Goal: Navigation & Orientation: Find specific page/section

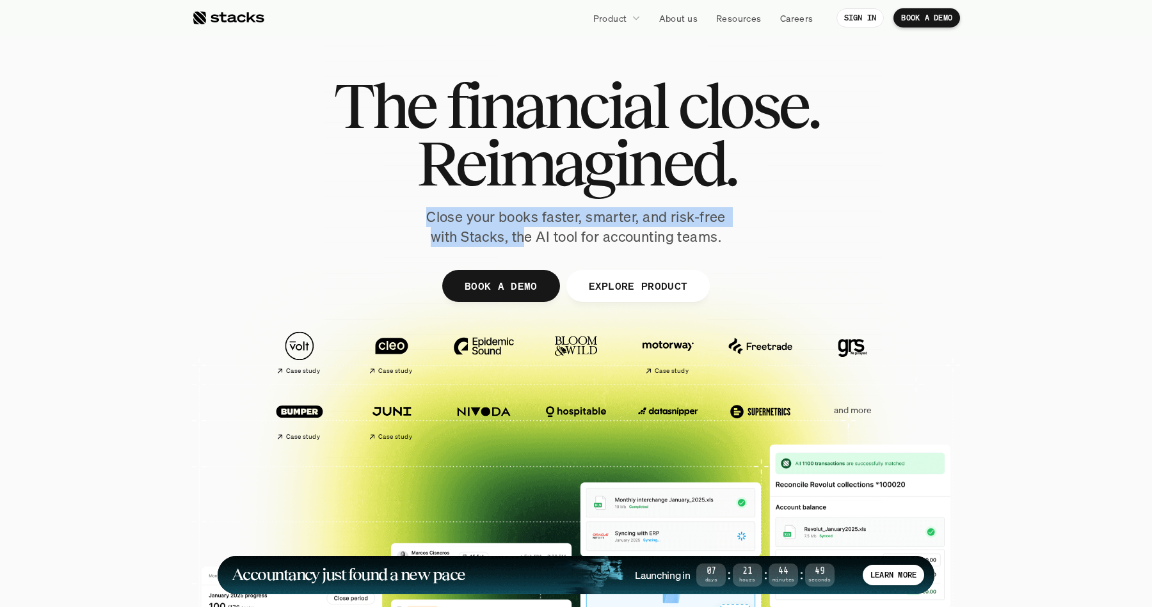
drag, startPoint x: 525, startPoint y: 238, endPoint x: 752, endPoint y: 237, distance: 227.1
click at [752, 237] on div "The financial close. Reimagined. Close your books faster, smarter, and risk-fre…" at bounding box center [576, 162] width 717 height 170
click at [748, 236] on div "The financial close. Reimagined. Close your books faster, smarter, and risk-fre…" at bounding box center [576, 162] width 717 height 170
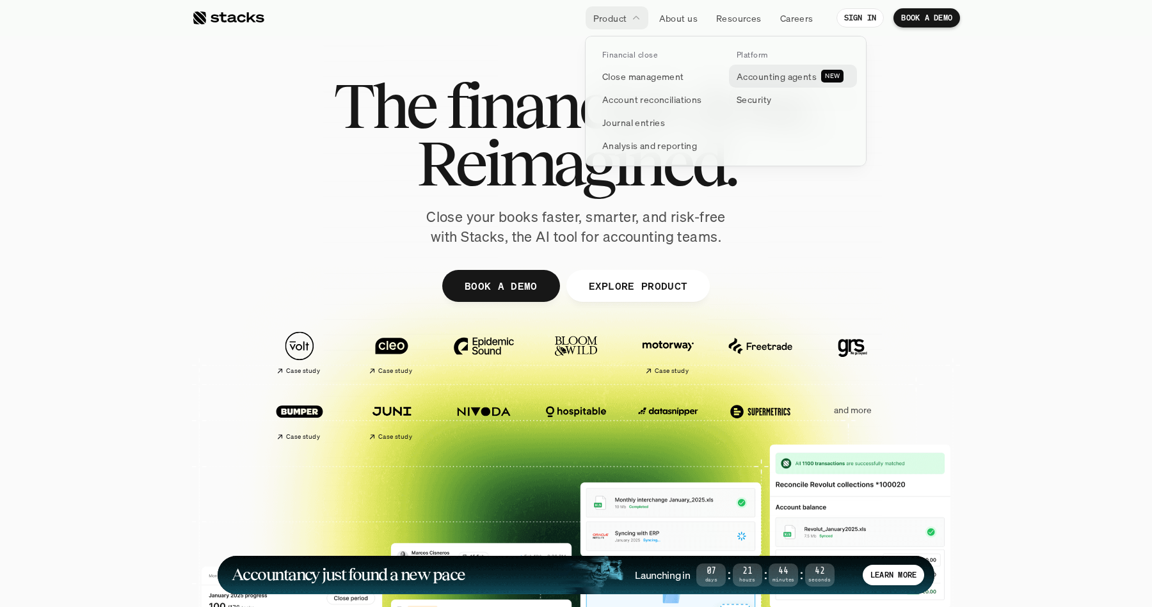
click at [761, 80] on p "Accounting agents" at bounding box center [776, 76] width 80 height 13
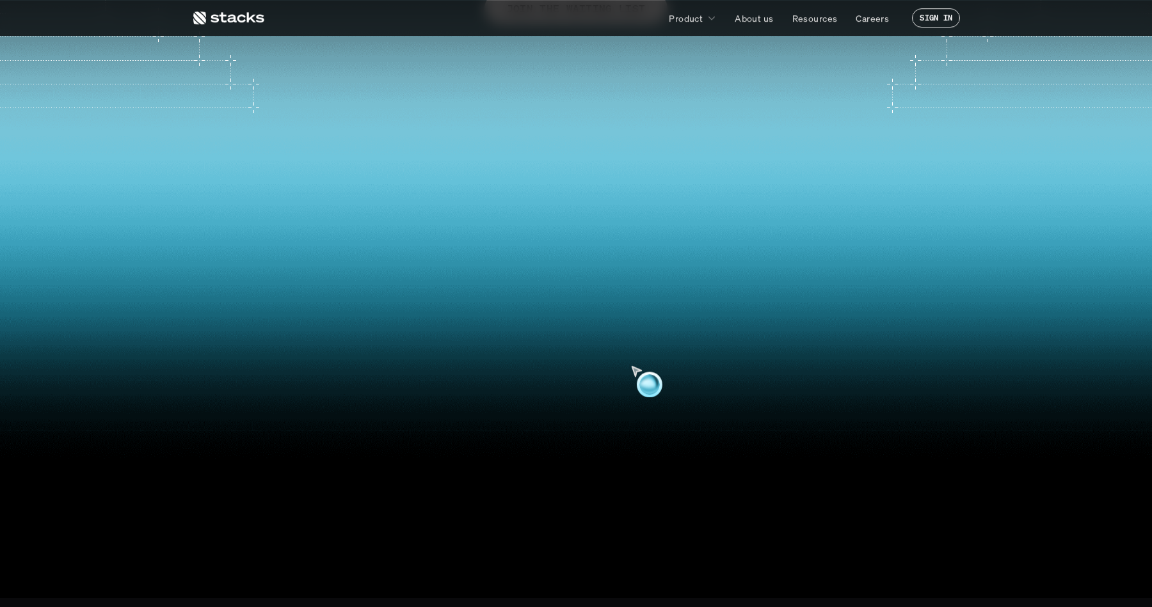
scroll to position [302, 0]
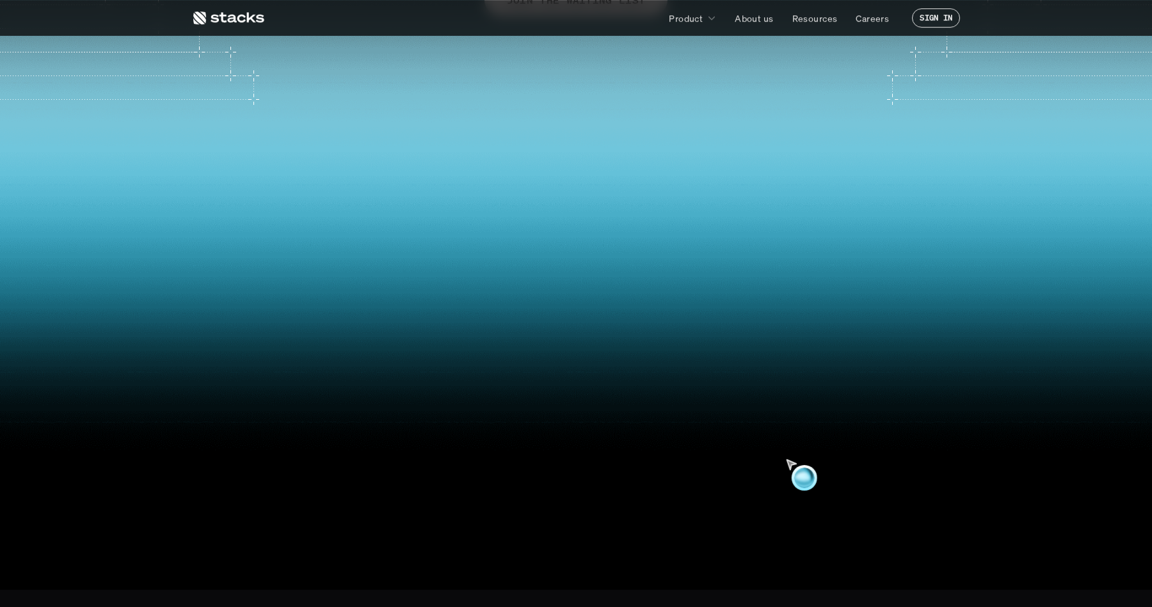
click at [779, 315] on video at bounding box center [575, 308] width 1131 height 482
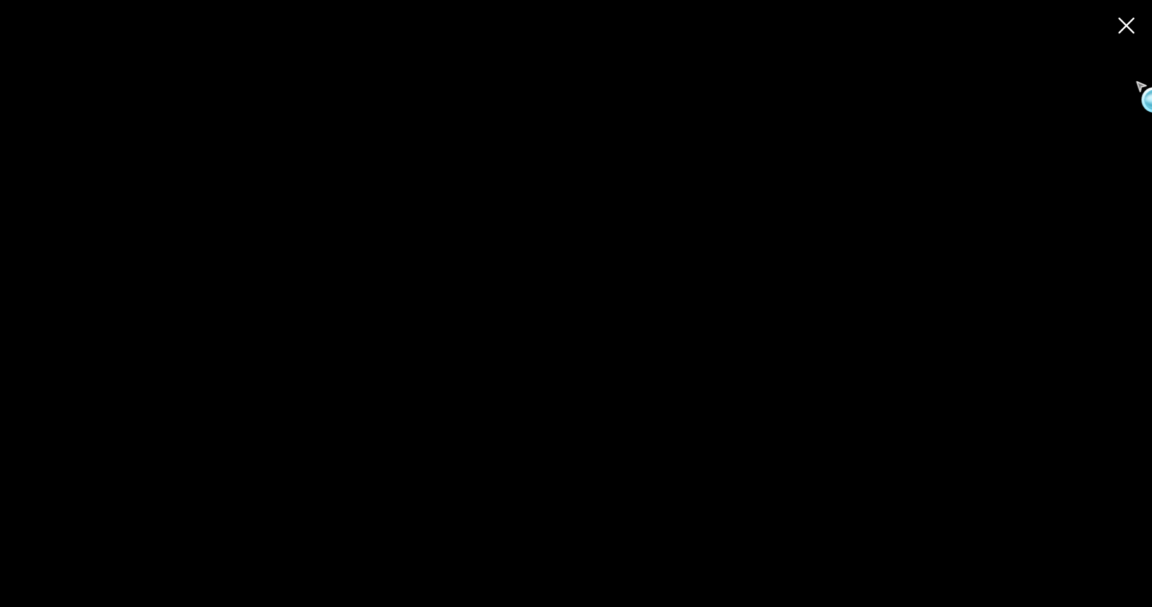
click at [1133, 26] on use at bounding box center [1126, 26] width 18 height 18
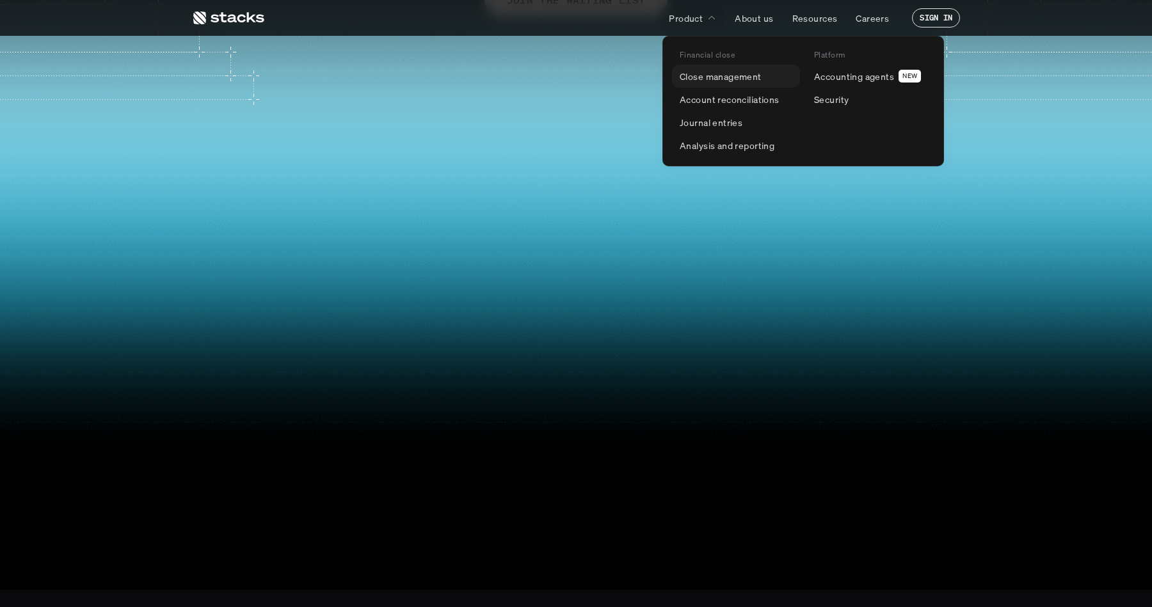
click at [711, 77] on p "Close management" at bounding box center [720, 76] width 82 height 13
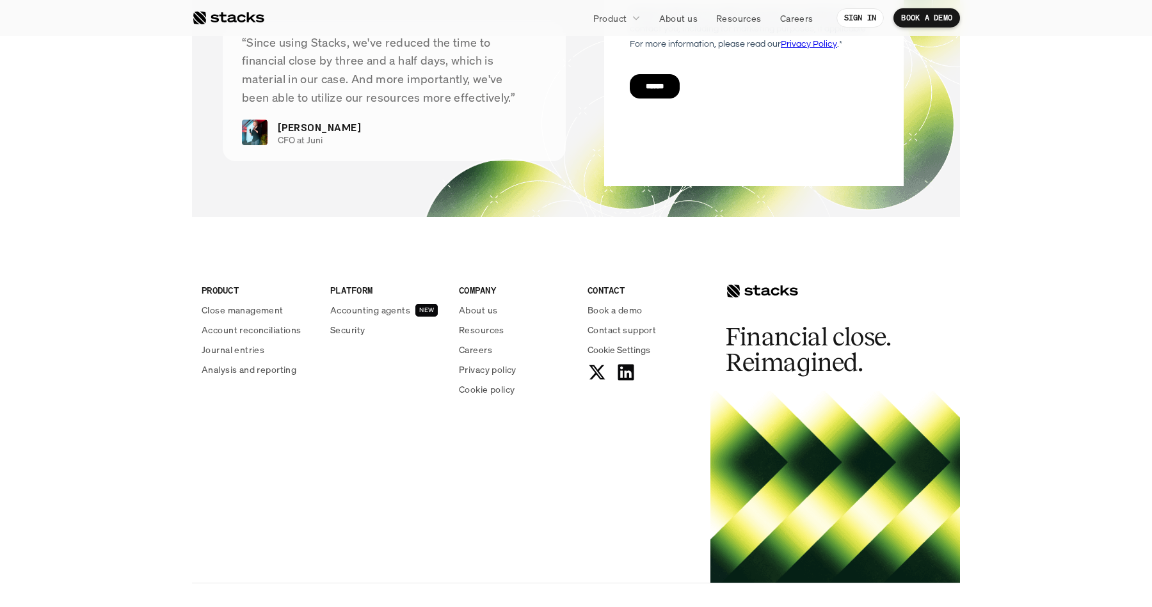
scroll to position [2739, 0]
